Goal: Task Accomplishment & Management: Use online tool/utility

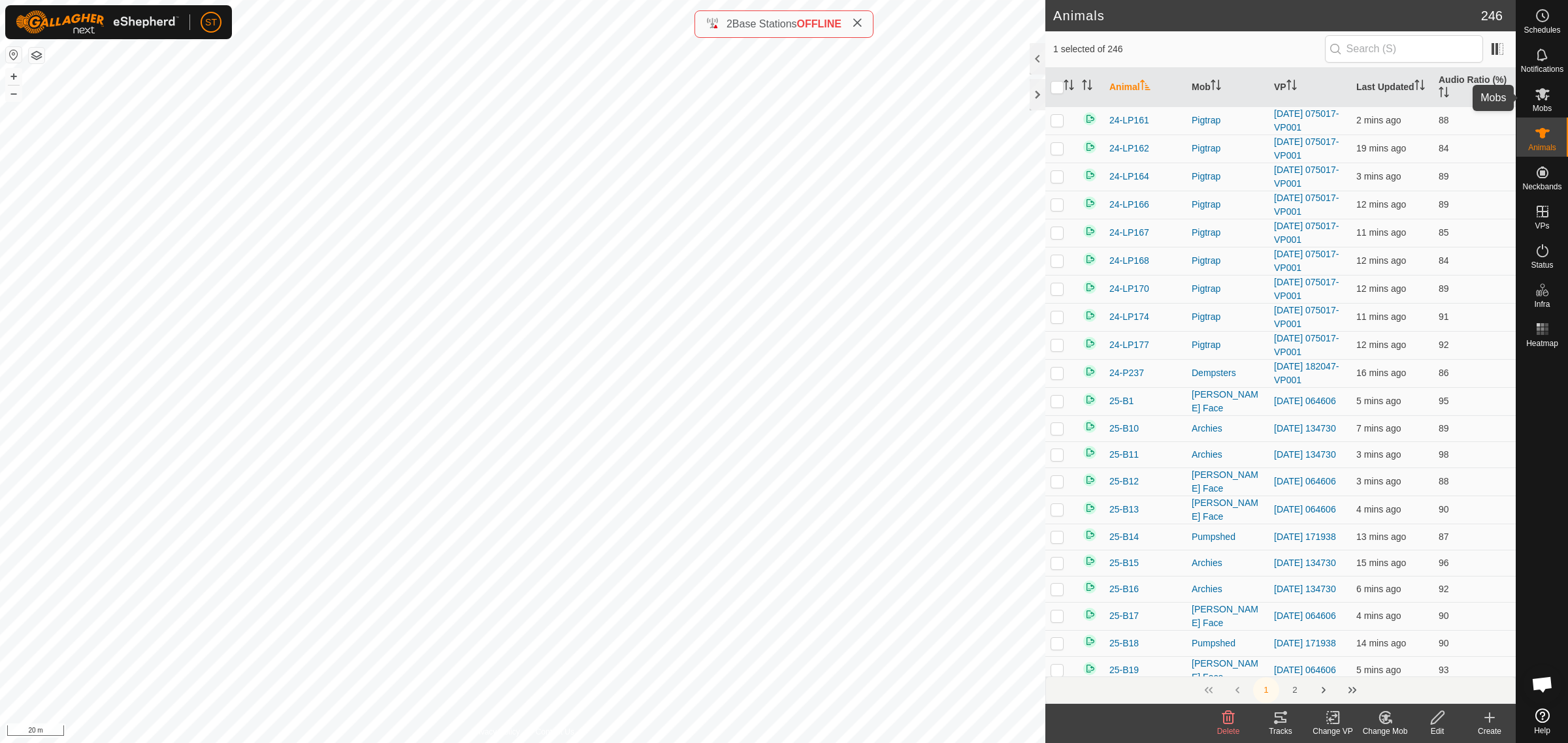
click at [1549, 95] on icon at bounding box center [1543, 94] width 16 height 16
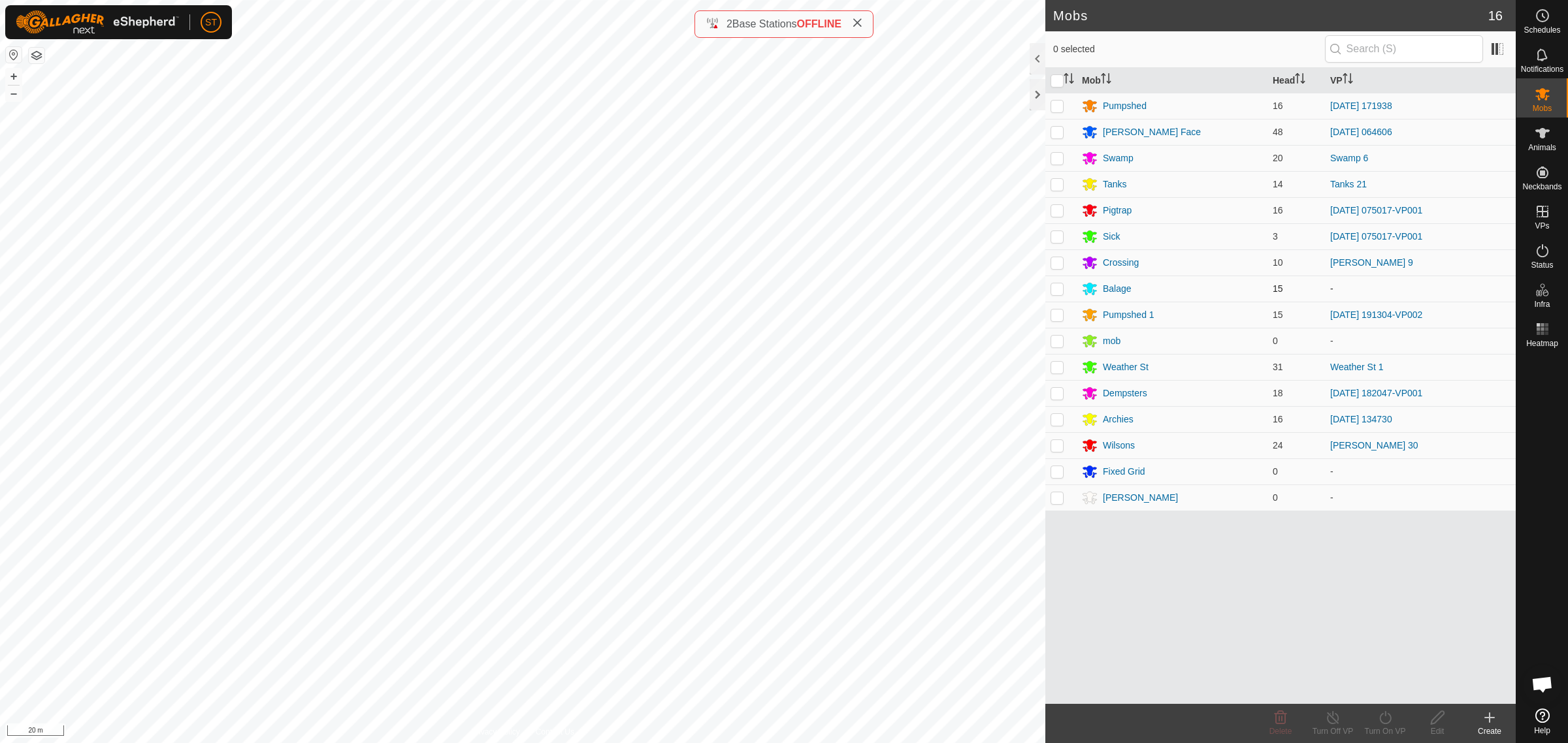
click at [1055, 285] on p-checkbox at bounding box center [1057, 288] width 13 height 10
checkbox input "true"
click at [1383, 724] on icon at bounding box center [1384, 718] width 12 height 13
click at [1379, 692] on link "Now" at bounding box center [1424, 689] width 129 height 26
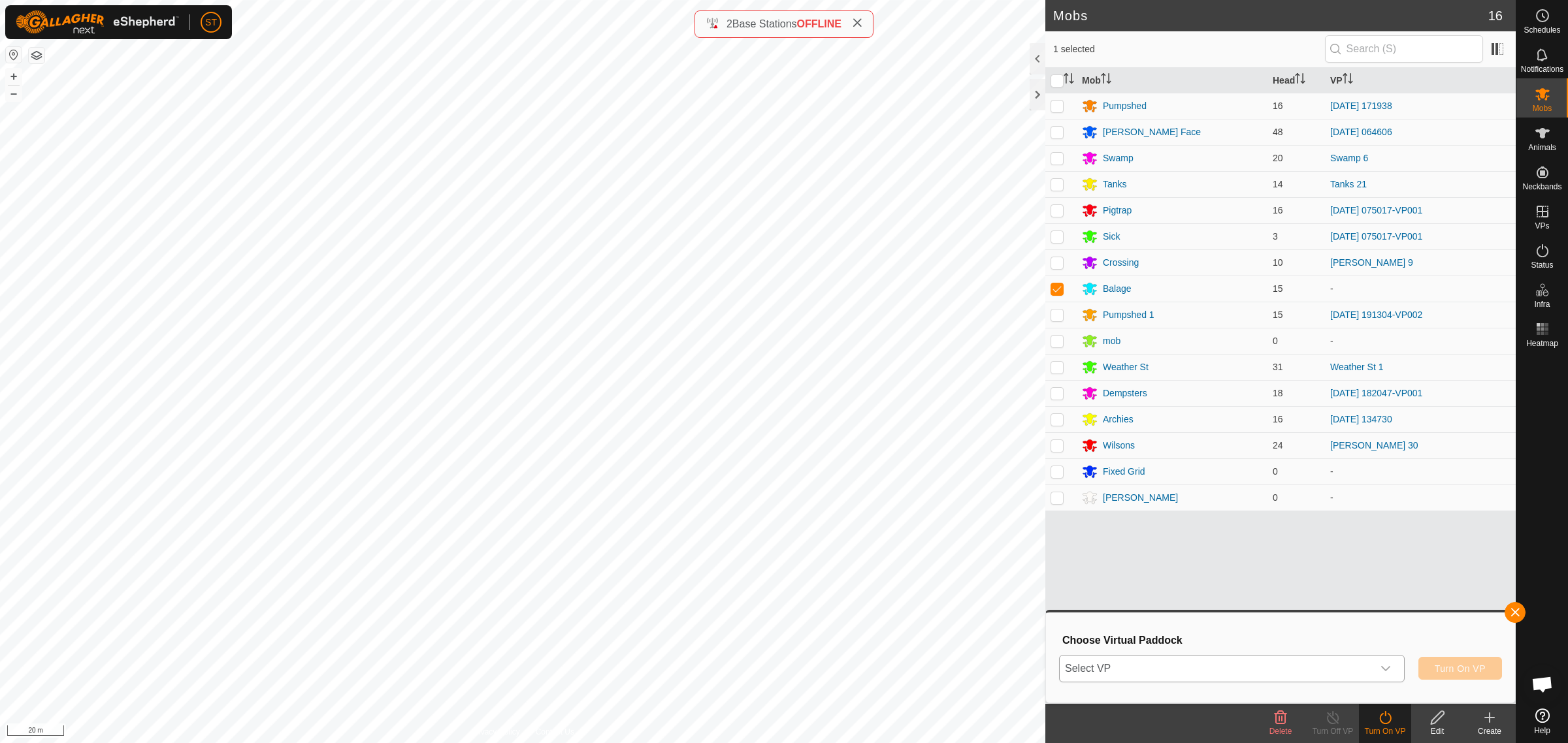
click at [1386, 672] on icon "dropdown trigger" at bounding box center [1385, 669] width 10 height 10
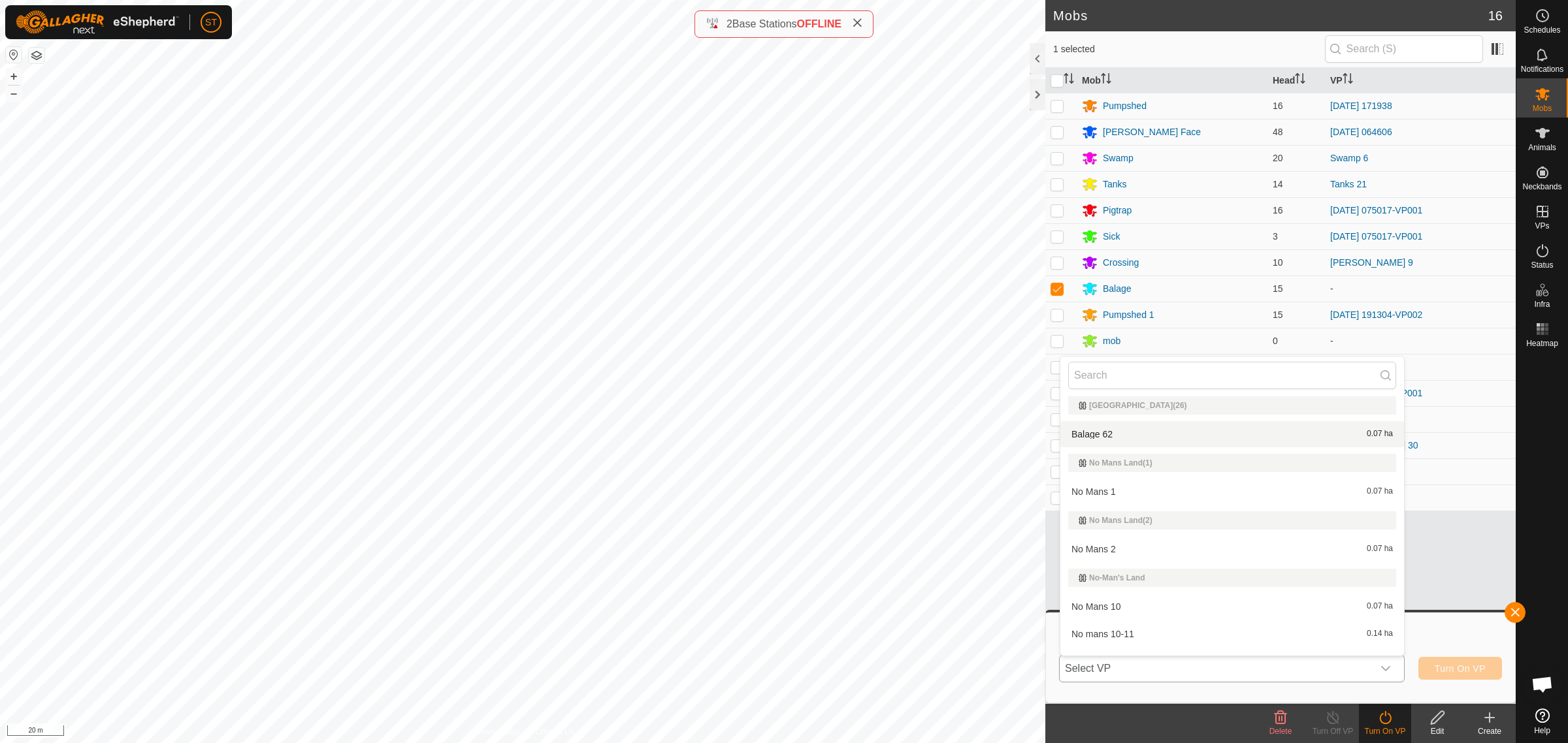
scroll to position [10333, 0]
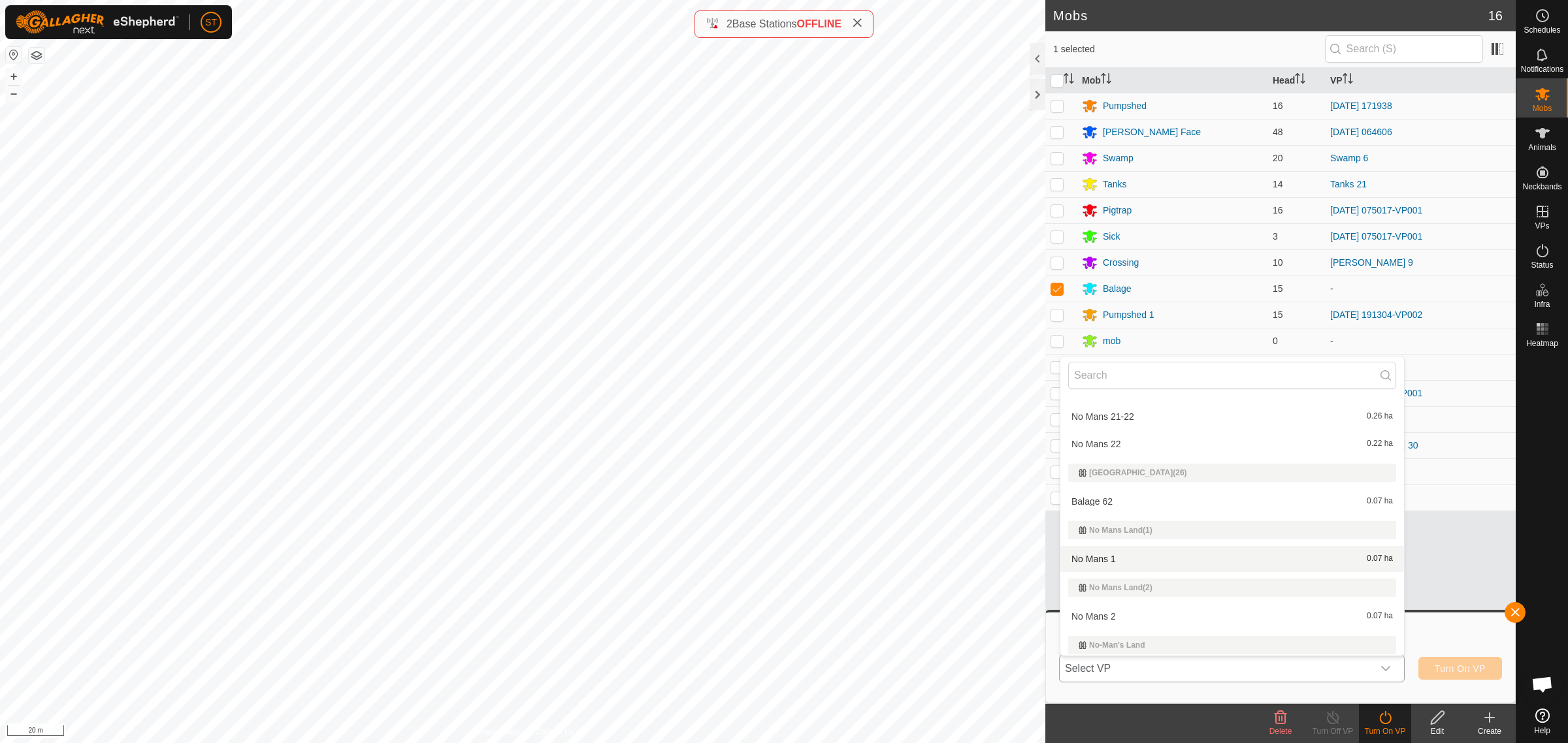
click at [1107, 554] on span "No Mans 1" at bounding box center [1093, 559] width 44 height 10
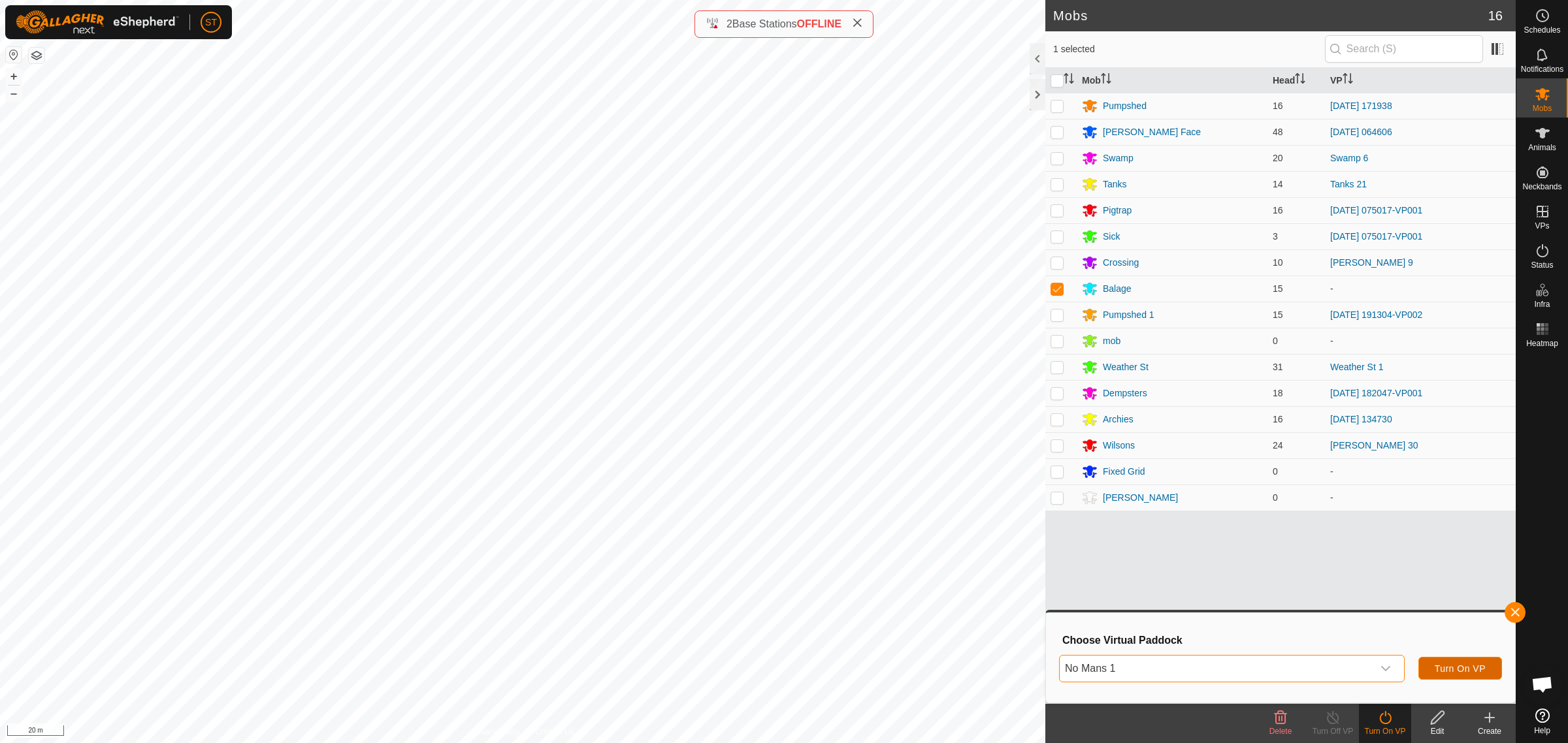
click at [1453, 672] on span "Turn On VP" at bounding box center [1460, 669] width 51 height 10
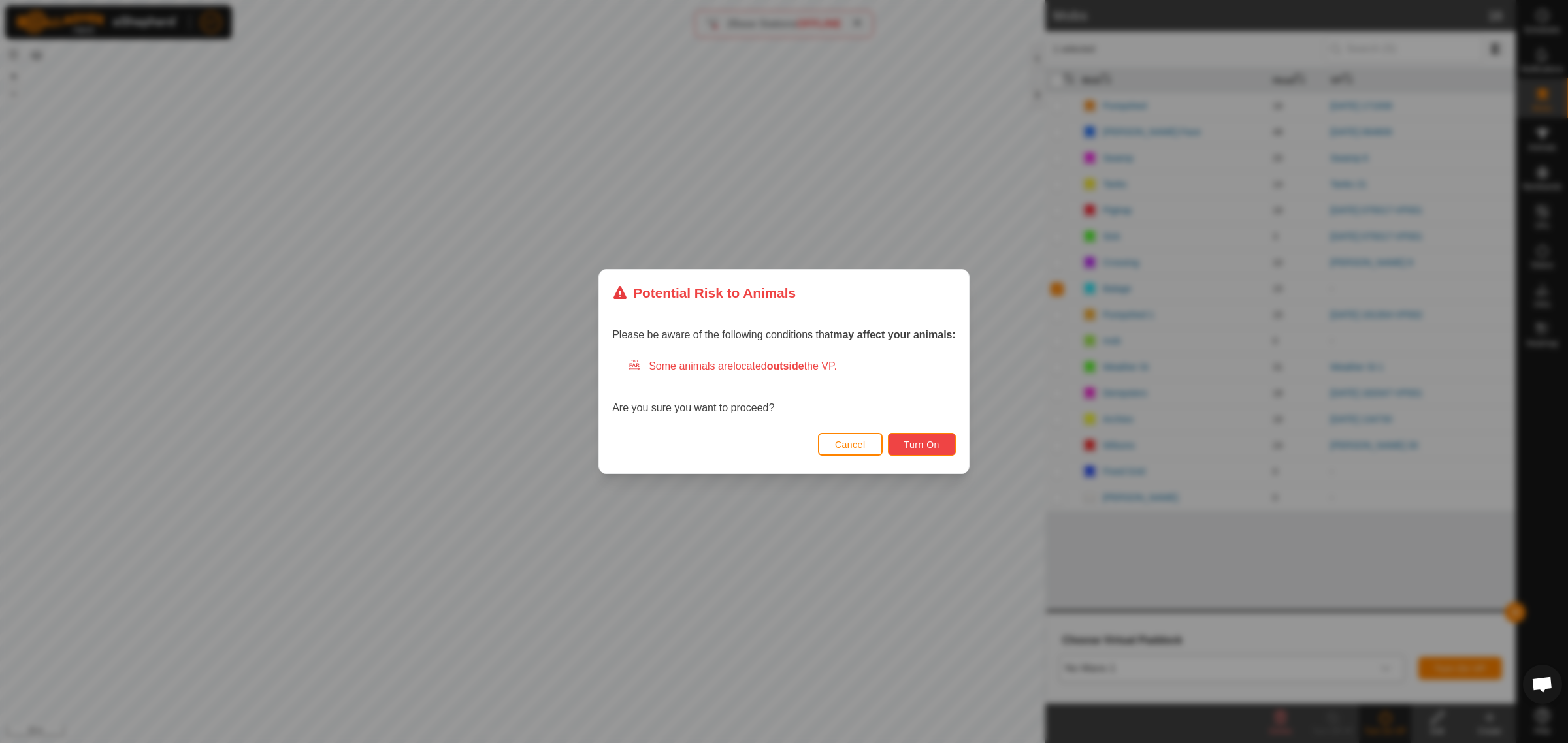
click at [916, 452] on button "Turn On" at bounding box center [921, 444] width 68 height 23
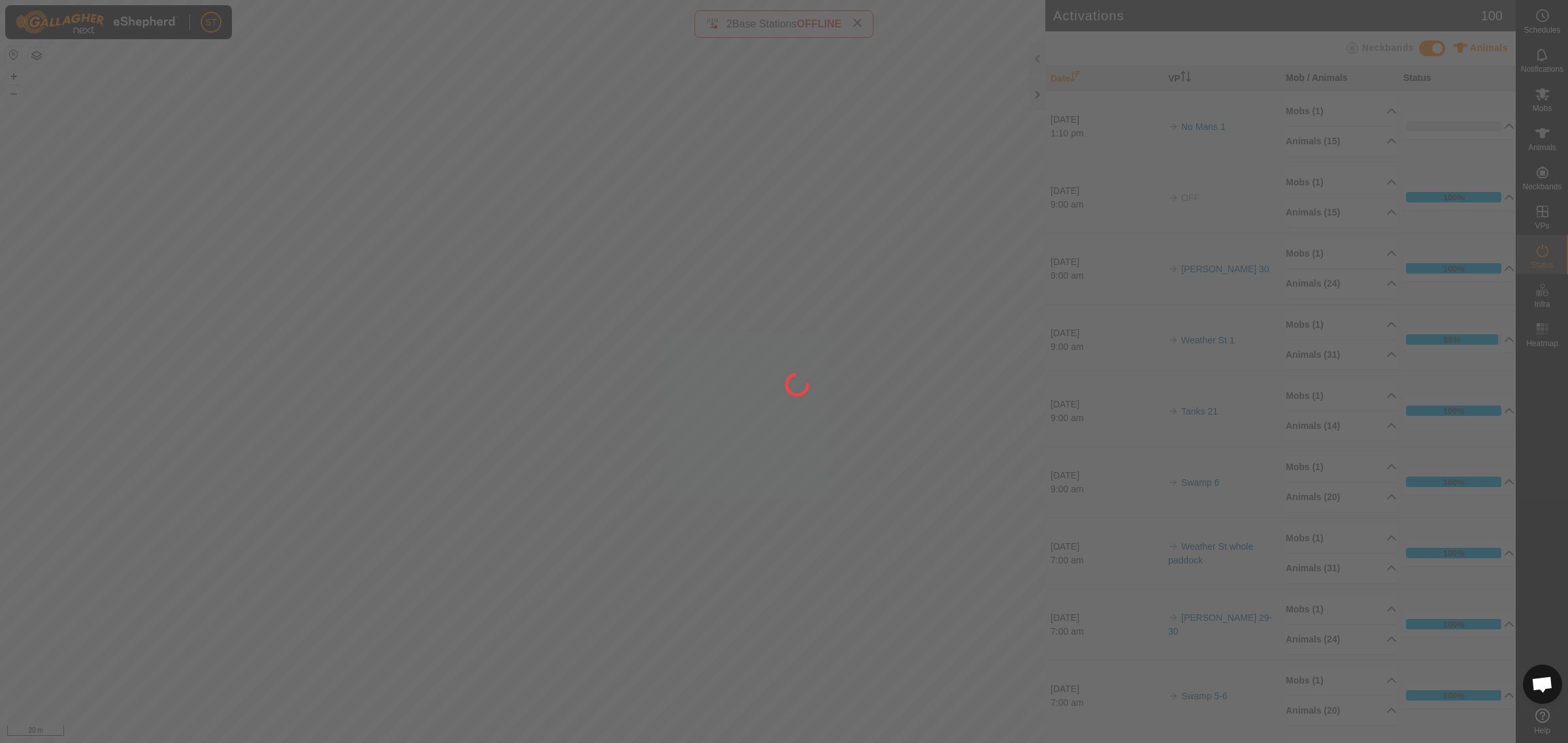
drag, startPoint x: 305, startPoint y: 385, endPoint x: 366, endPoint y: 353, distance: 68.9
click at [366, 353] on div at bounding box center [784, 372] width 1568 height 743
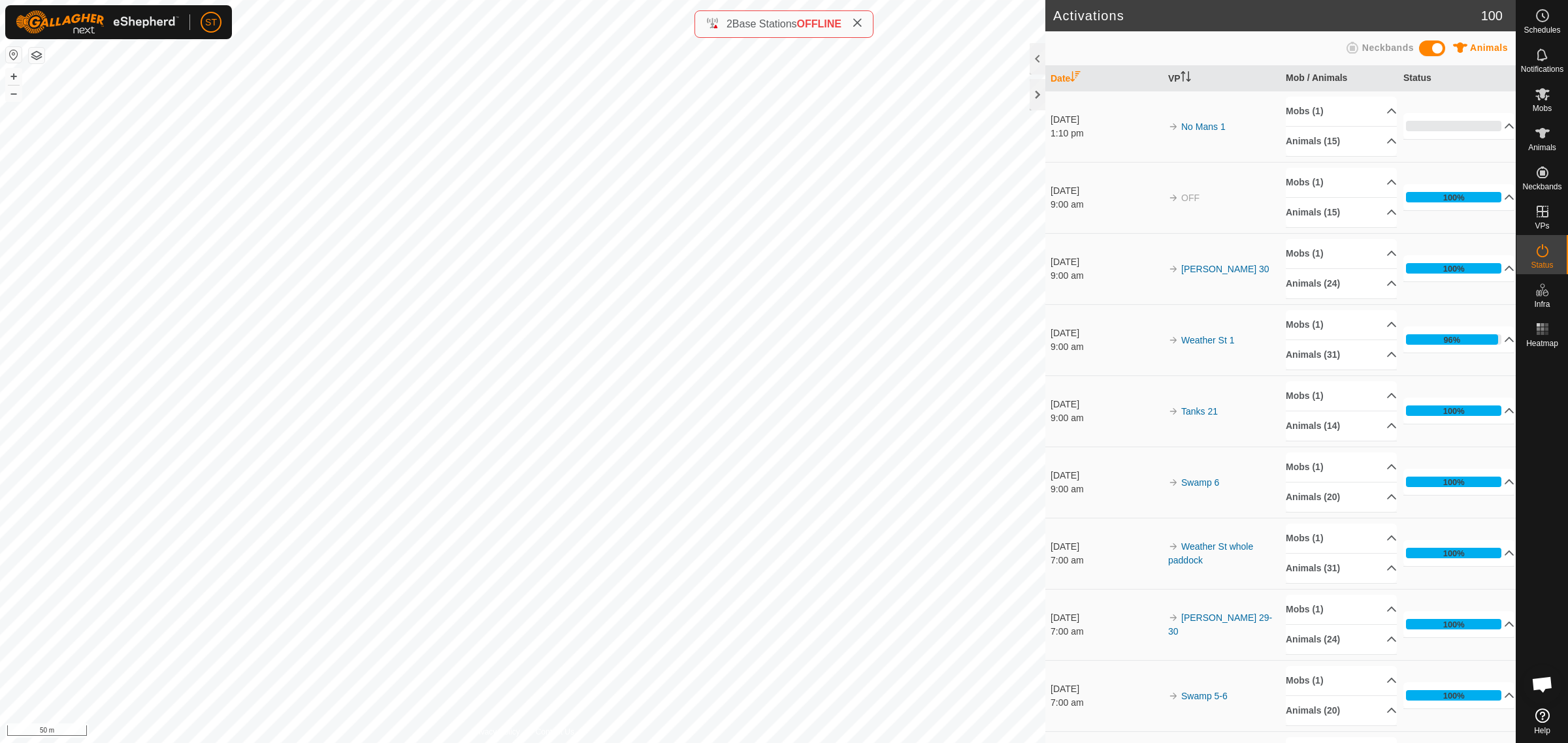
click at [546, 0] on html "ST Schedules Notifications Mobs Animals Neckbands VPs Status Infra Heatmap Help…" at bounding box center [784, 372] width 1568 height 743
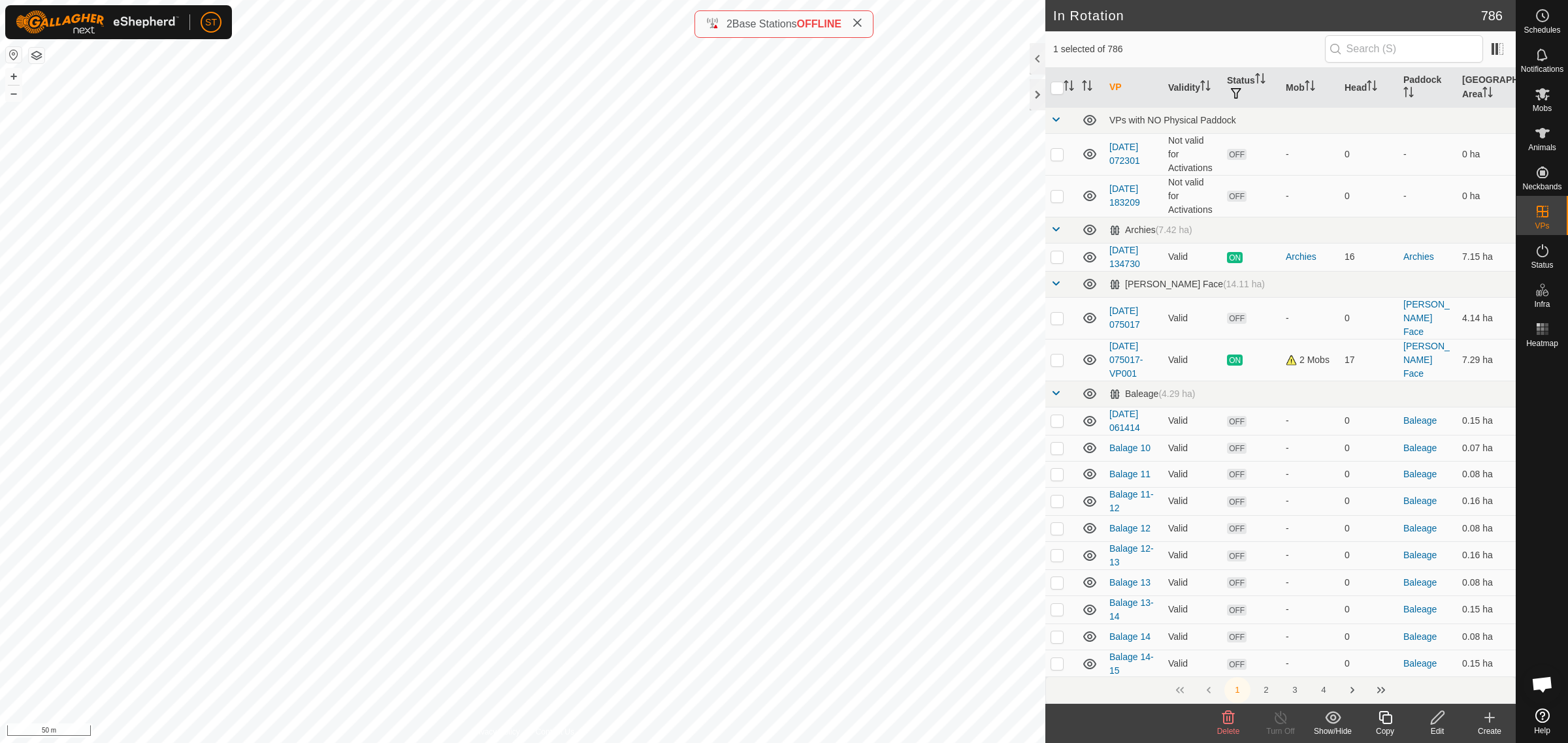
click at [1229, 727] on span "Delete" at bounding box center [1228, 732] width 23 height 10
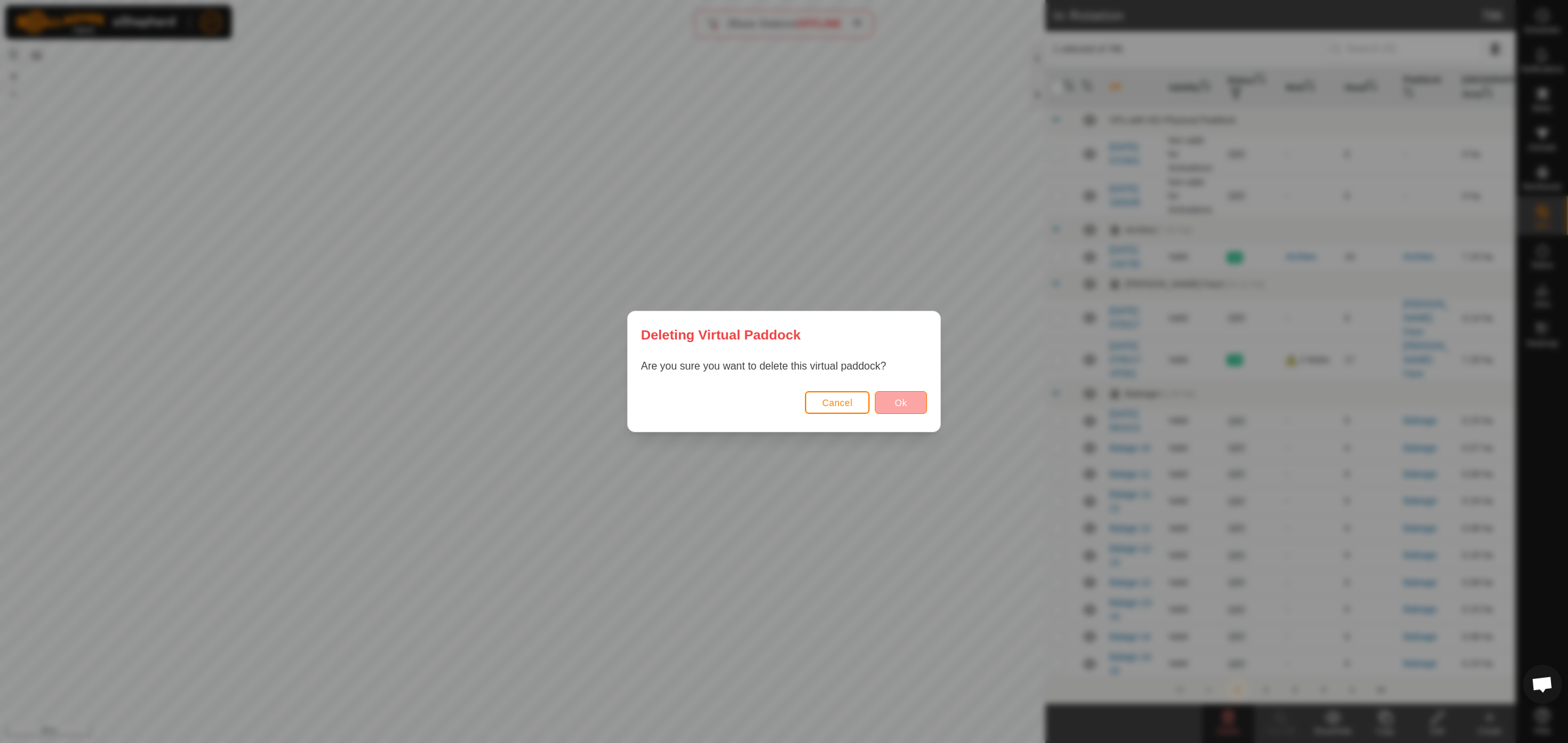
click at [899, 405] on span "Ok" at bounding box center [902, 402] width 13 height 10
